Goal: Task Accomplishment & Management: Manage account settings

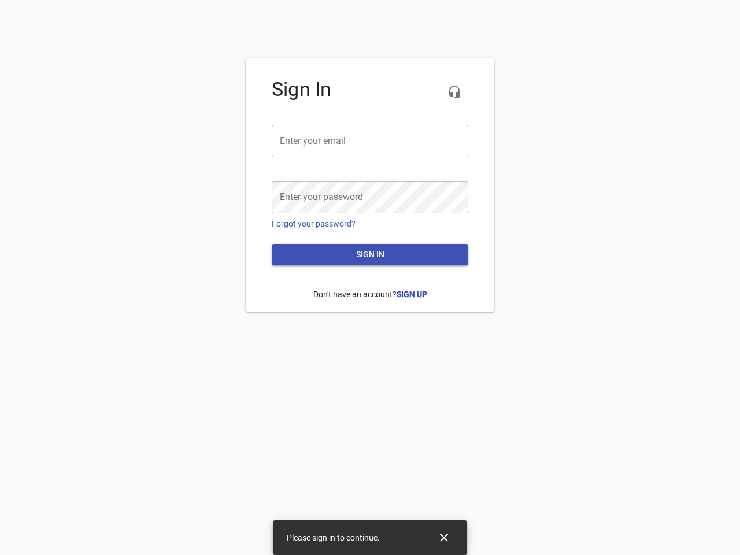
click at [454, 92] on icon "button" at bounding box center [454, 92] width 14 height 14
click at [370, 141] on input "email" at bounding box center [370, 141] width 197 height 32
click at [444, 538] on icon "Close" at bounding box center [444, 538] width 8 height 8
